Goal: Find specific page/section: Find specific page/section

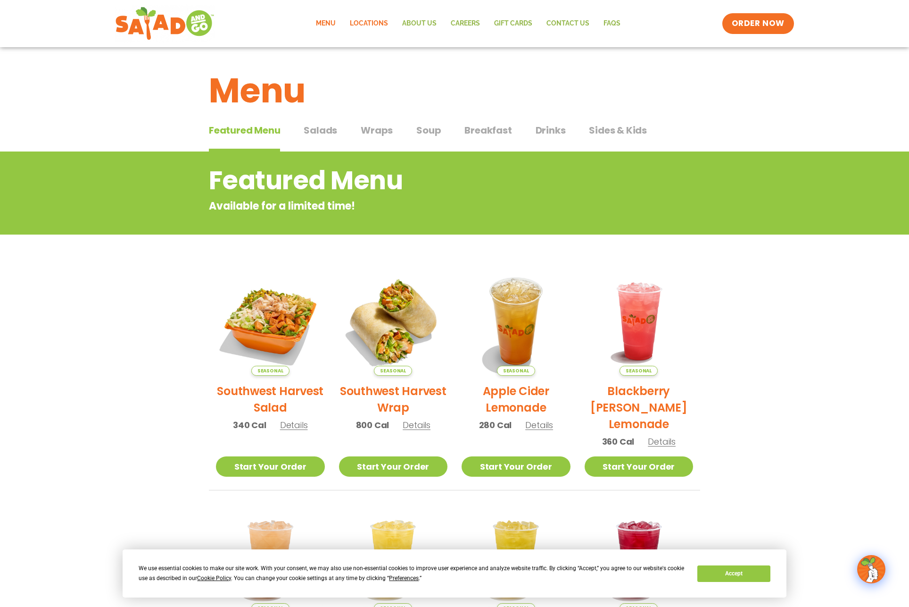
click at [357, 26] on link "Locations" at bounding box center [369, 24] width 52 height 22
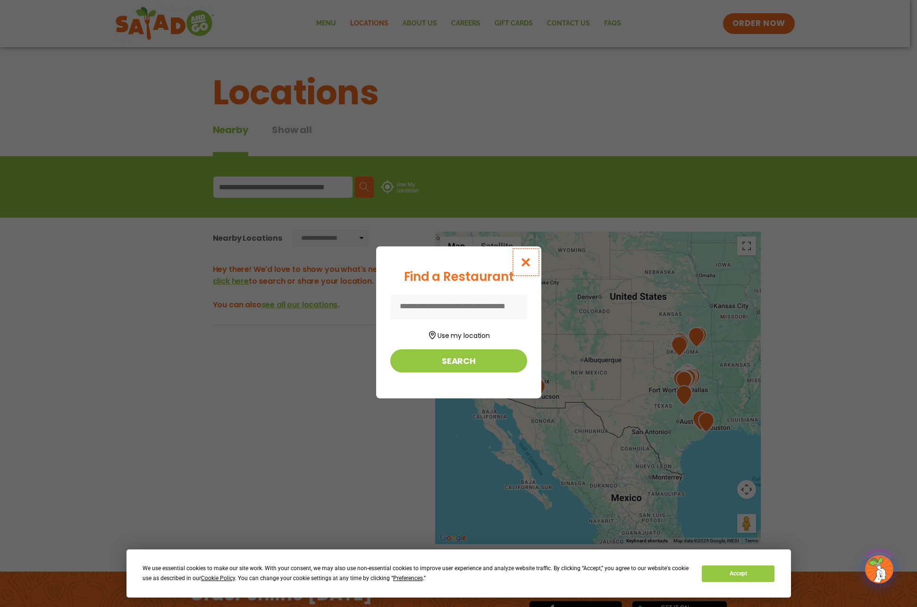
click at [529, 262] on icon "Close modal" at bounding box center [525, 262] width 12 height 10
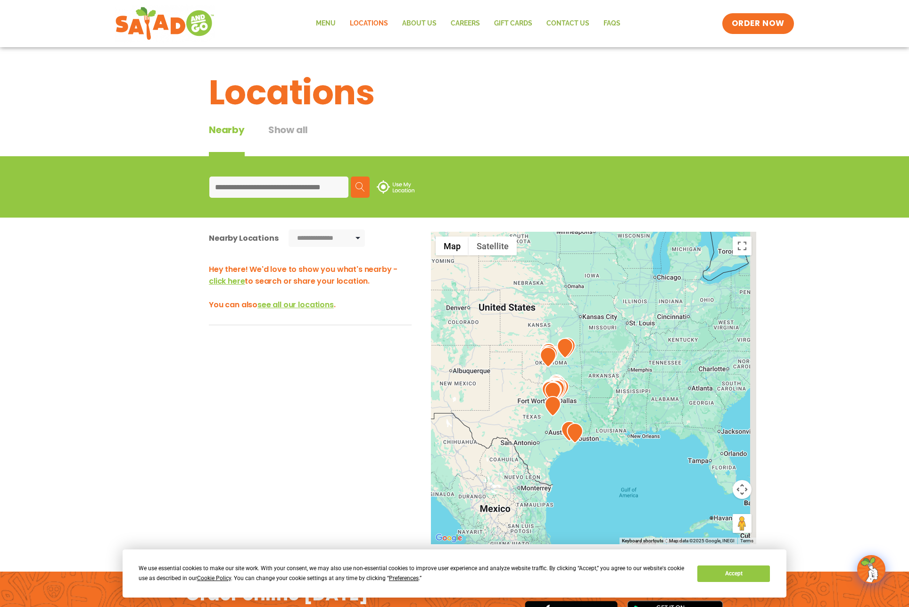
drag, startPoint x: 620, startPoint y: 313, endPoint x: 490, endPoint y: 326, distance: 130.9
click at [490, 326] on div at bounding box center [593, 388] width 325 height 312
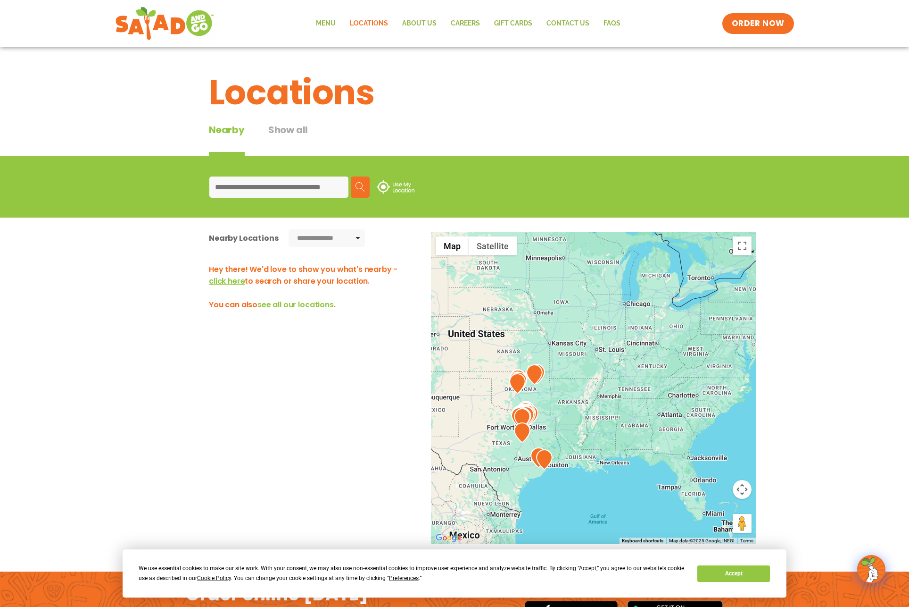
drag, startPoint x: 667, startPoint y: 330, endPoint x: 664, endPoint y: 352, distance: 22.5
click at [657, 355] on div at bounding box center [593, 388] width 325 height 312
drag, startPoint x: 593, startPoint y: 350, endPoint x: 714, endPoint y: 342, distance: 120.5
click at [704, 343] on div at bounding box center [593, 388] width 325 height 312
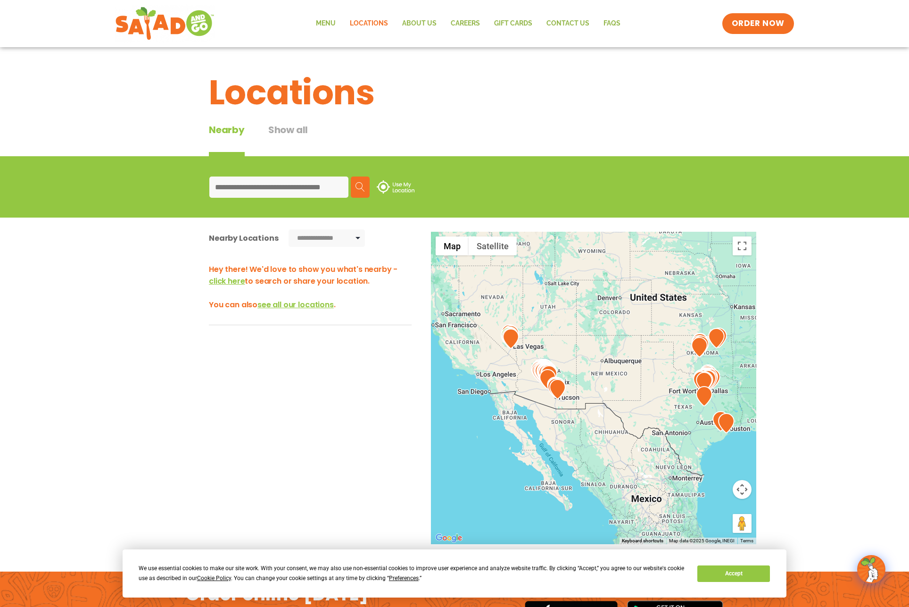
drag, startPoint x: 649, startPoint y: 341, endPoint x: 492, endPoint y: 319, distance: 158.6
click at [492, 319] on div at bounding box center [593, 388] width 325 height 312
